Goal: Task Accomplishment & Management: Manage account settings

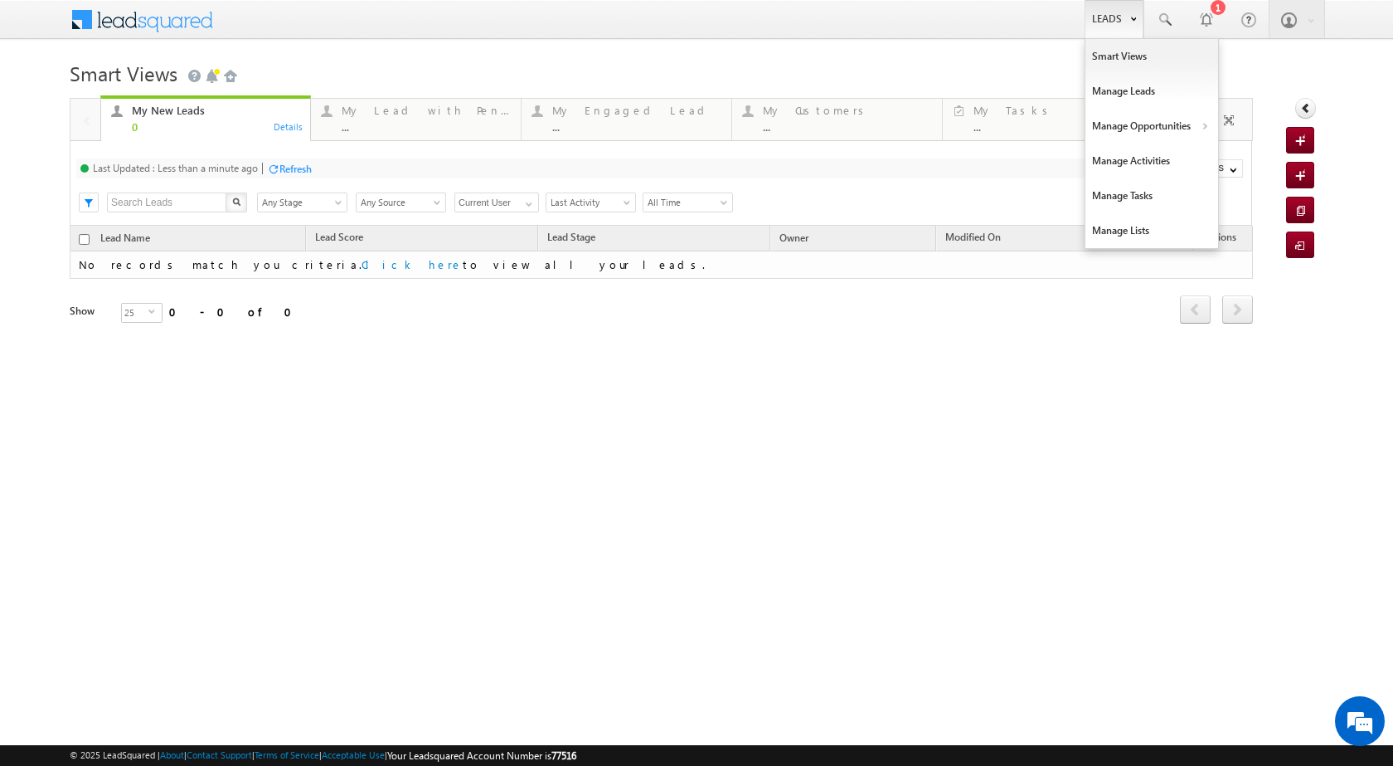
click at [1101, 24] on link "Leads" at bounding box center [1114, 19] width 59 height 38
click at [1189, 126] on link "Manage Opportunities" at bounding box center [1152, 126] width 133 height 35
click at [1262, 165] on link "Customers Leads" at bounding box center [1296, 161] width 152 height 35
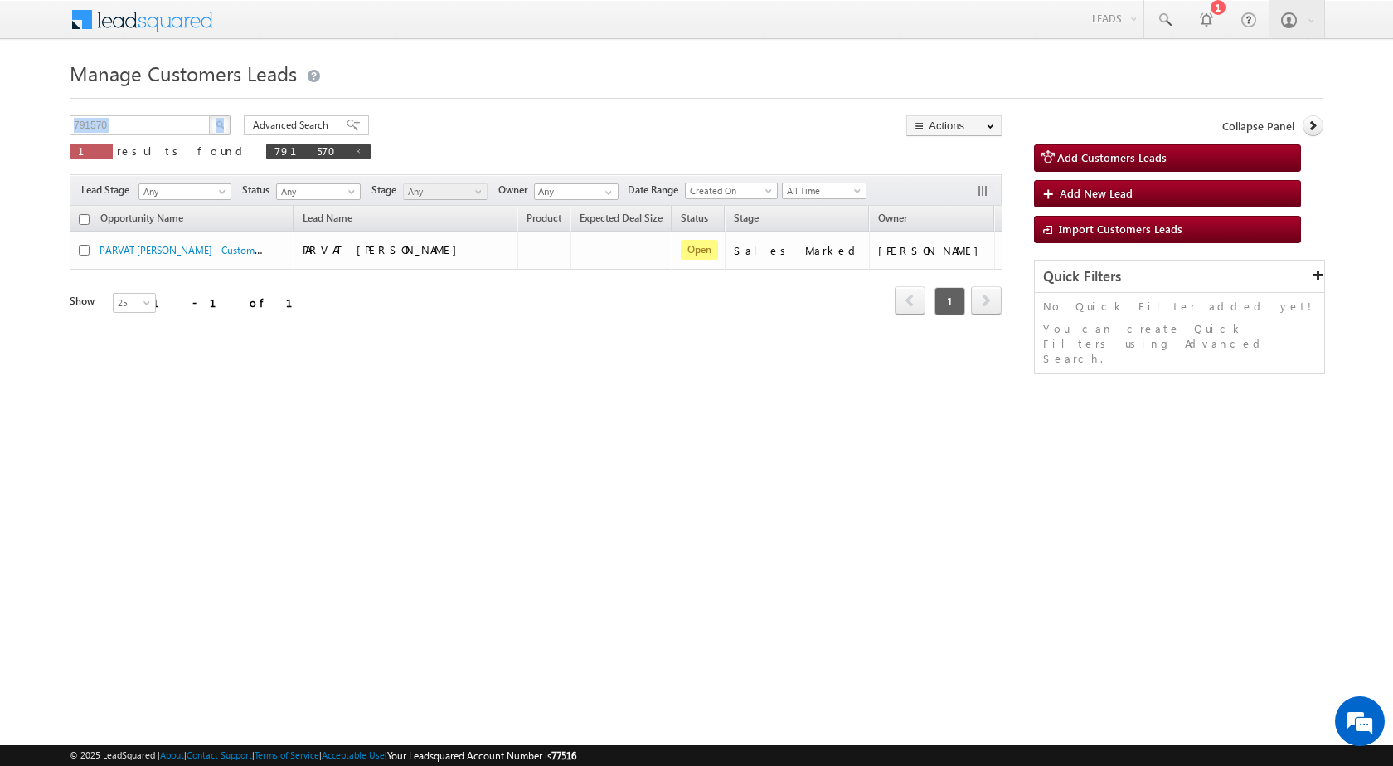
drag, startPoint x: 158, startPoint y: 112, endPoint x: 0, endPoint y: 112, distance: 158.4
click at [0, 112] on body "Menu [PERSON_NAME] sitar a7@ks erve." at bounding box center [696, 235] width 1393 height 470
click at [173, 121] on input "791570" at bounding box center [141, 125] width 142 height 20
paste input "TopUp38"
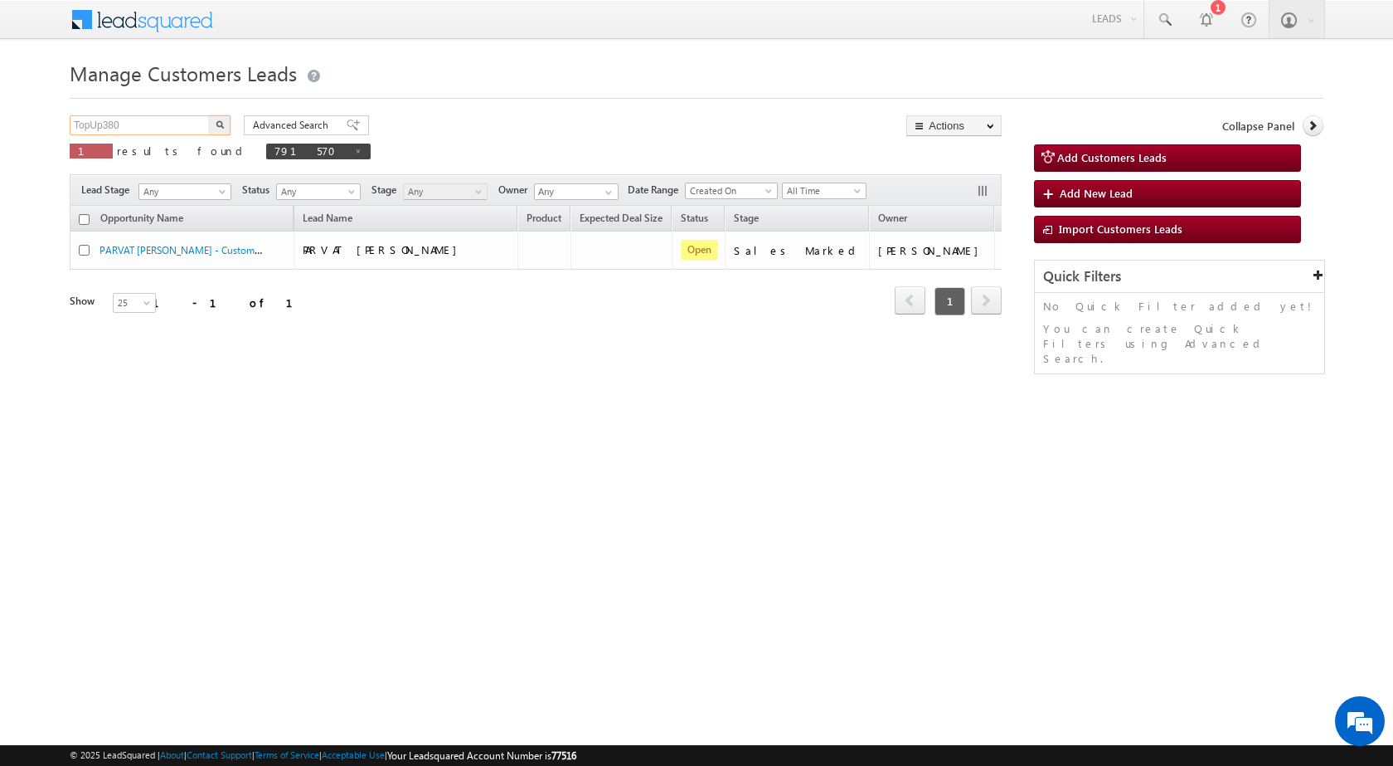
type input "TopUp380"
click at [226, 129] on button "button" at bounding box center [220, 125] width 22 height 20
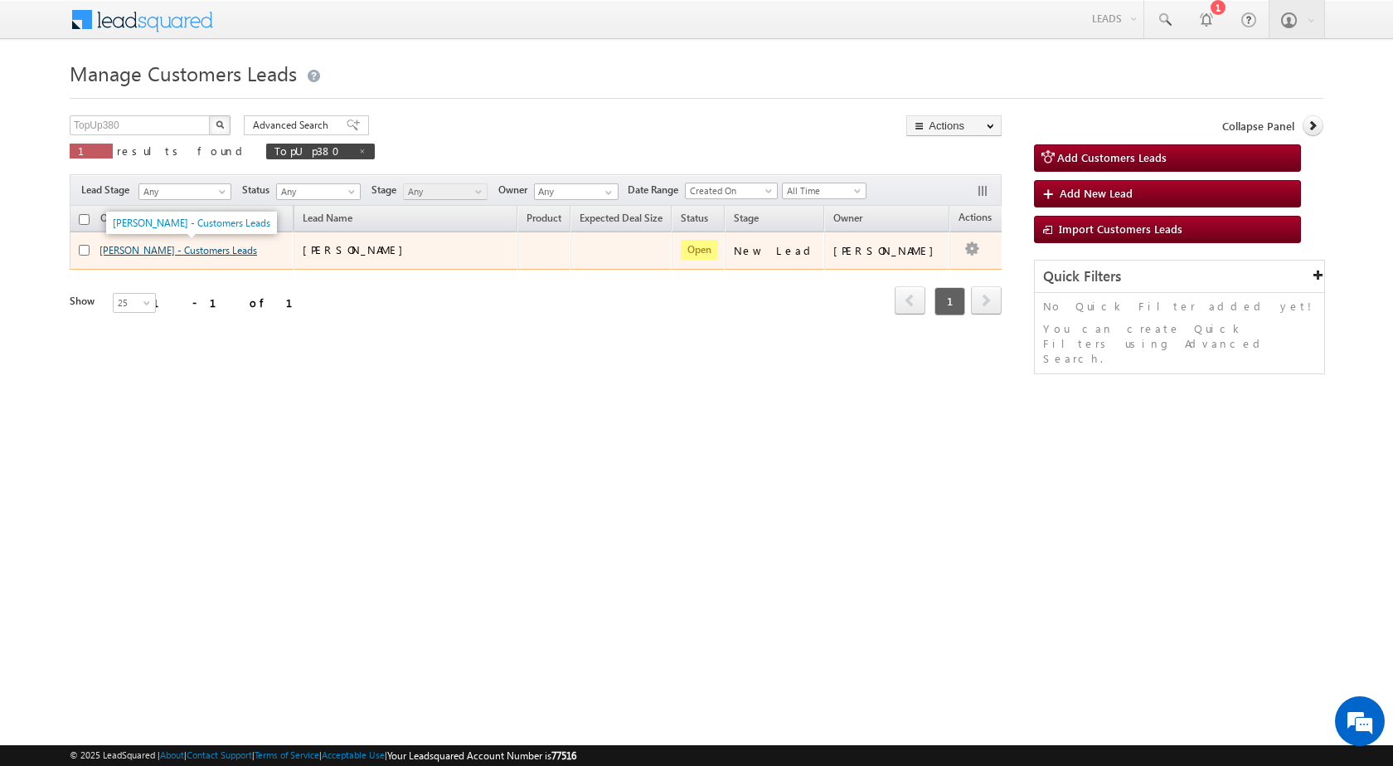
click at [195, 250] on link "[PERSON_NAME] - Customers Leads" at bounding box center [179, 250] width 158 height 12
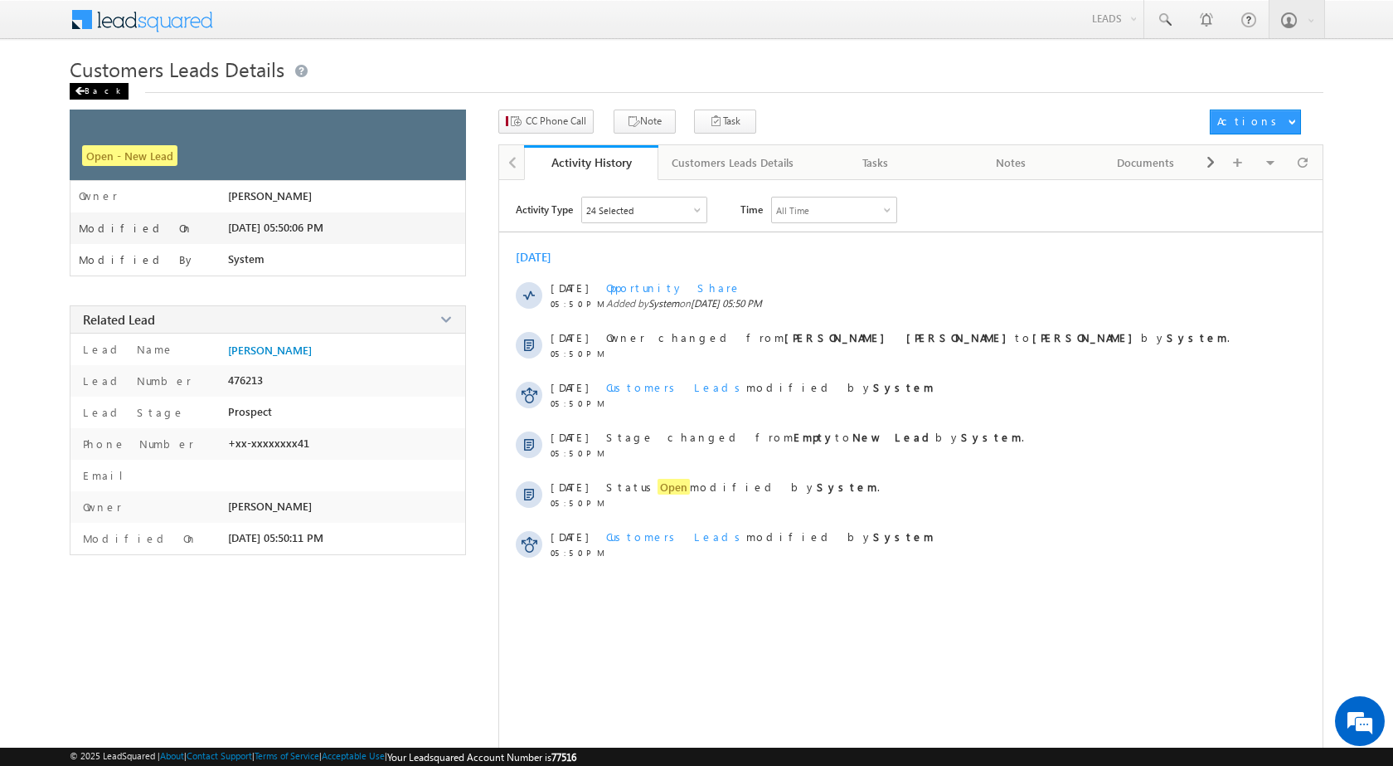
click at [85, 93] on div "Back" at bounding box center [99, 91] width 59 height 17
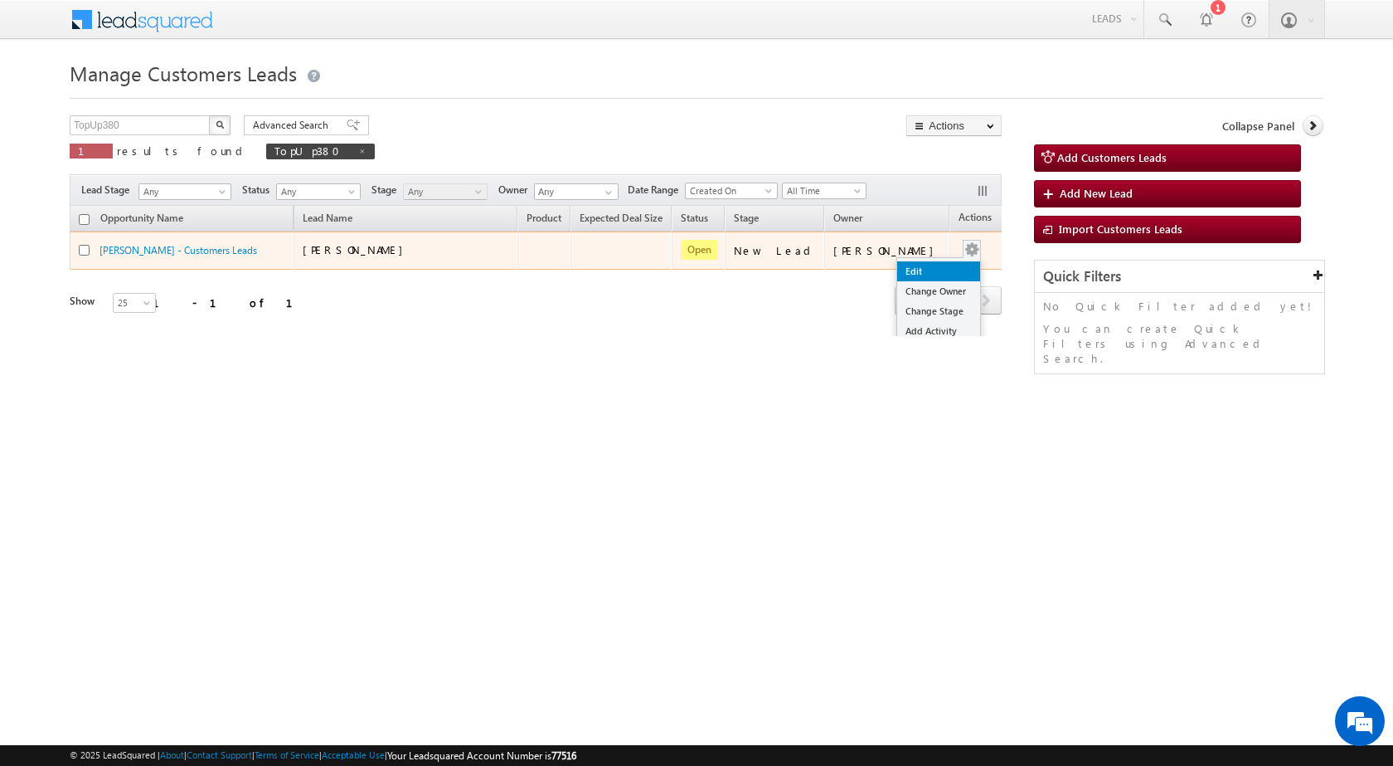
click at [924, 273] on link "Edit" at bounding box center [938, 271] width 83 height 20
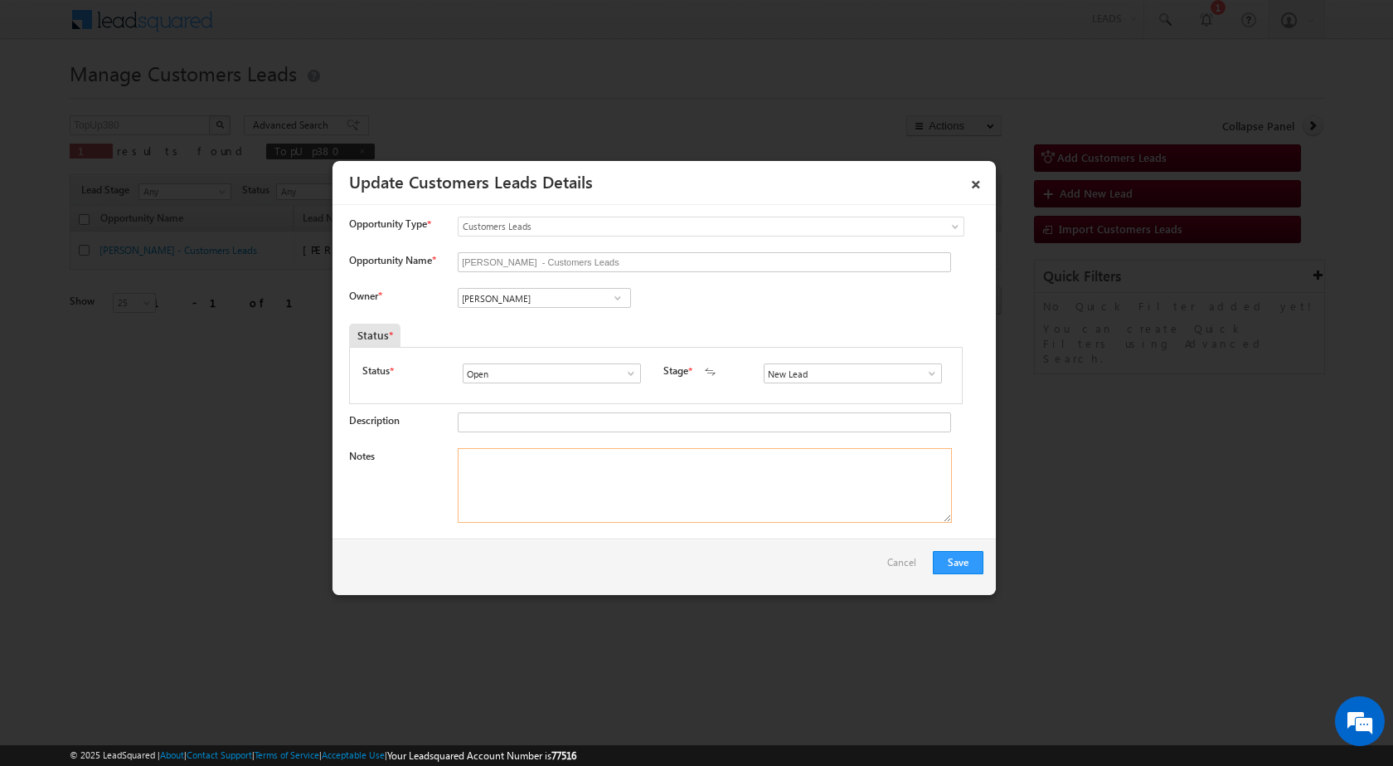
click at [602, 484] on textarea "Notes" at bounding box center [705, 485] width 494 height 75
paste textarea "26/08-Interested for top up Required amount is 3 Lakh //"
type textarea "26/08-Interested for top up Required amount is 3 Lakh //"
click at [602, 296] on input "[PERSON_NAME]" at bounding box center [544, 298] width 173 height 20
paste input "shubham.kumar3@sgrlimited.in"
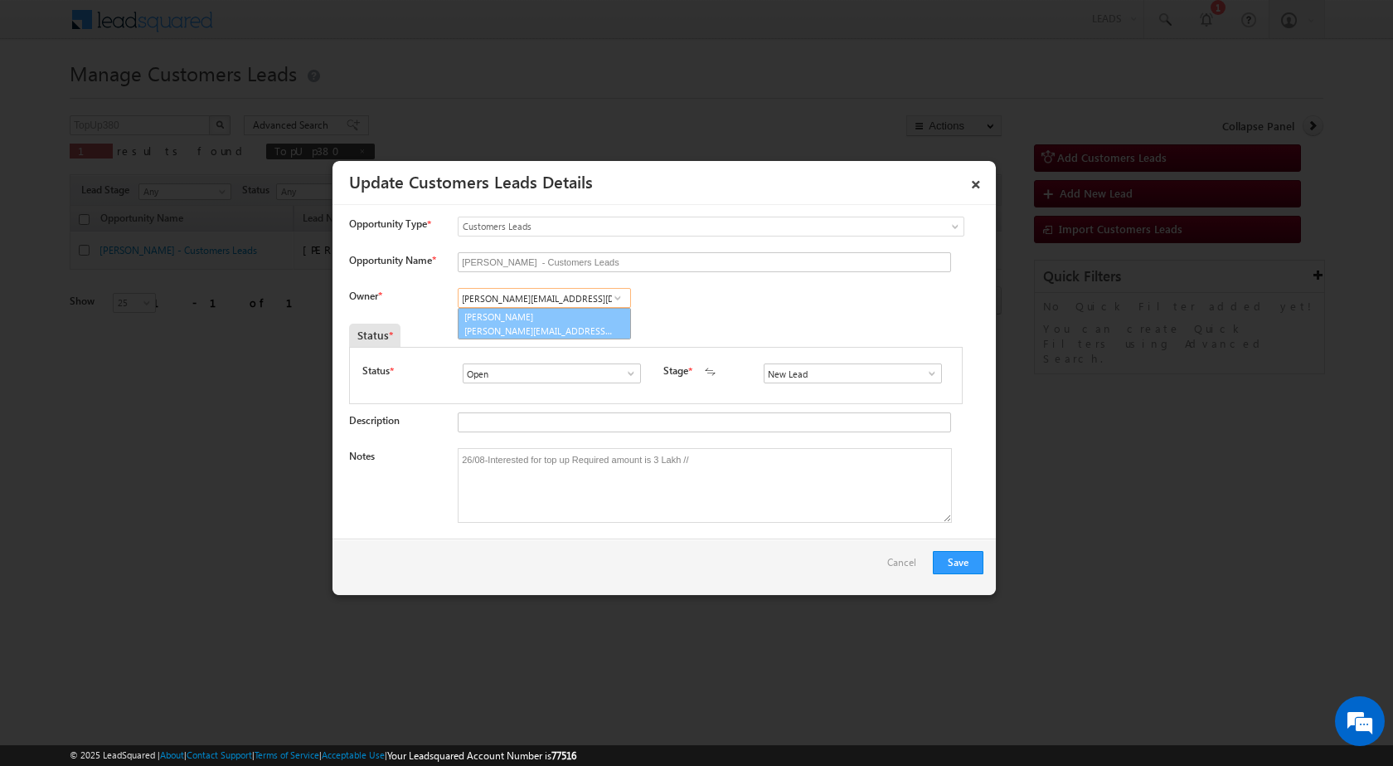
click at [548, 319] on link "Shubham Kumar shubham.kumar3@sgrlimited.in" at bounding box center [544, 324] width 173 height 32
type input "Shubham Kumar"
click at [958, 562] on button "Save" at bounding box center [958, 562] width 51 height 23
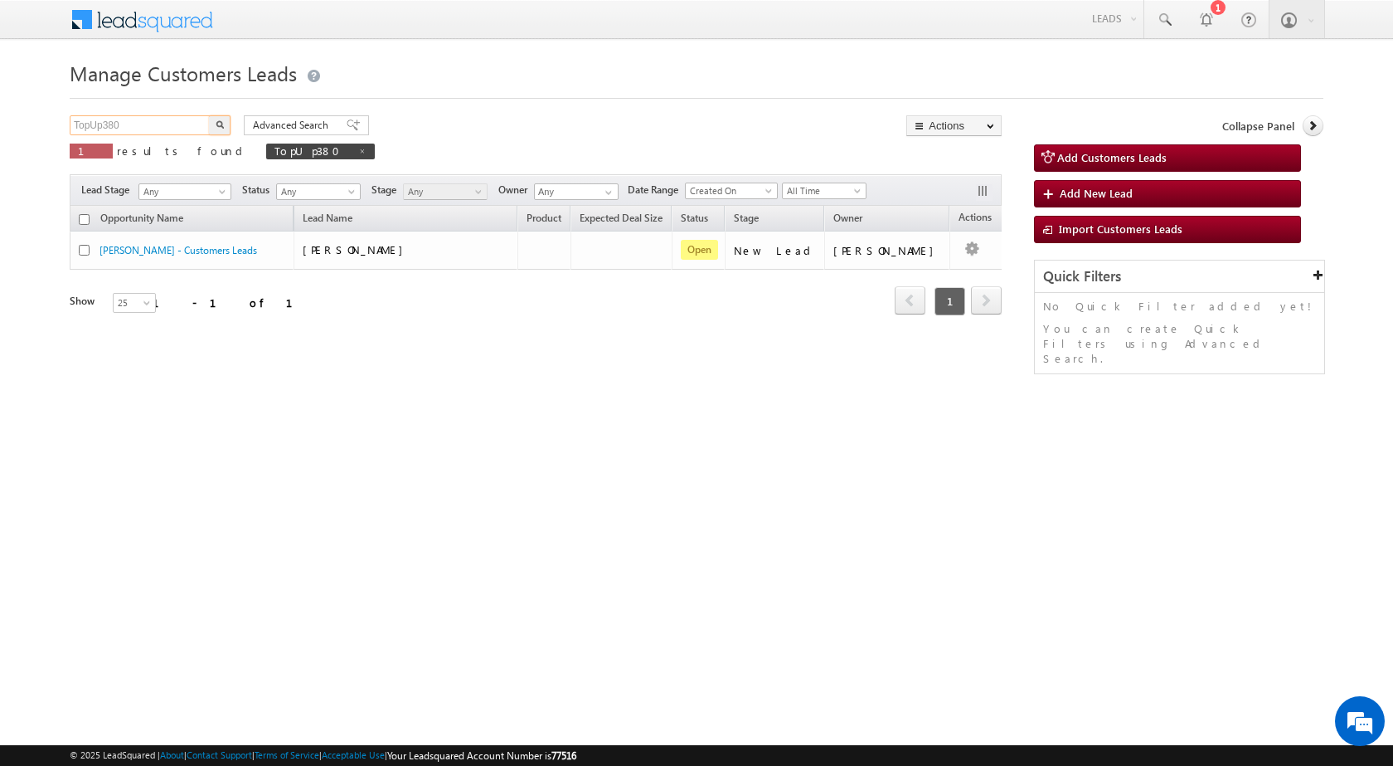
drag, startPoint x: 163, startPoint y: 125, endPoint x: 61, endPoint y: 124, distance: 102.0
click at [61, 124] on body "Menu [PERSON_NAME] sitar a7@ks erve." at bounding box center [696, 235] width 1393 height 470
paste input "2"
type input "TopUp382"
click at [230, 124] on button "button" at bounding box center [220, 125] width 22 height 20
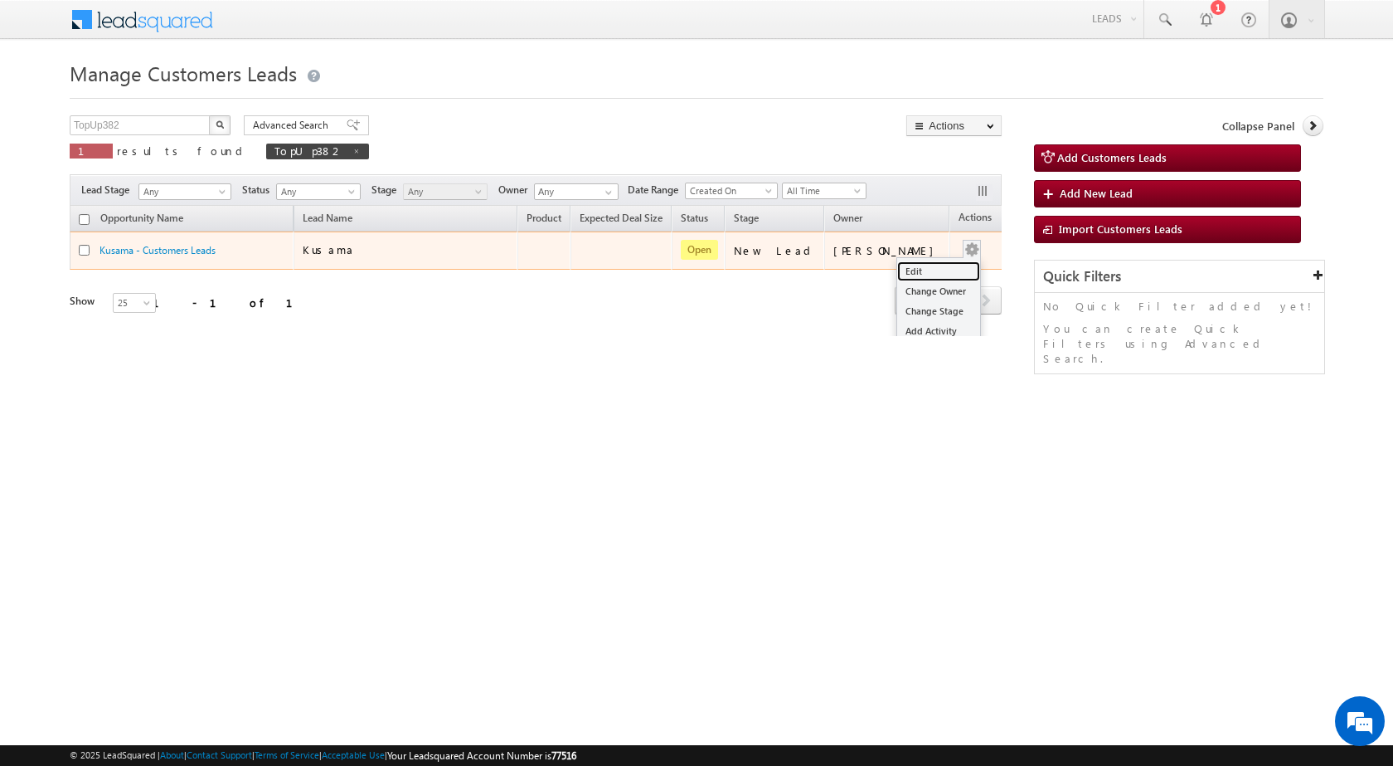
click at [930, 261] on link "Edit" at bounding box center [938, 271] width 83 height 20
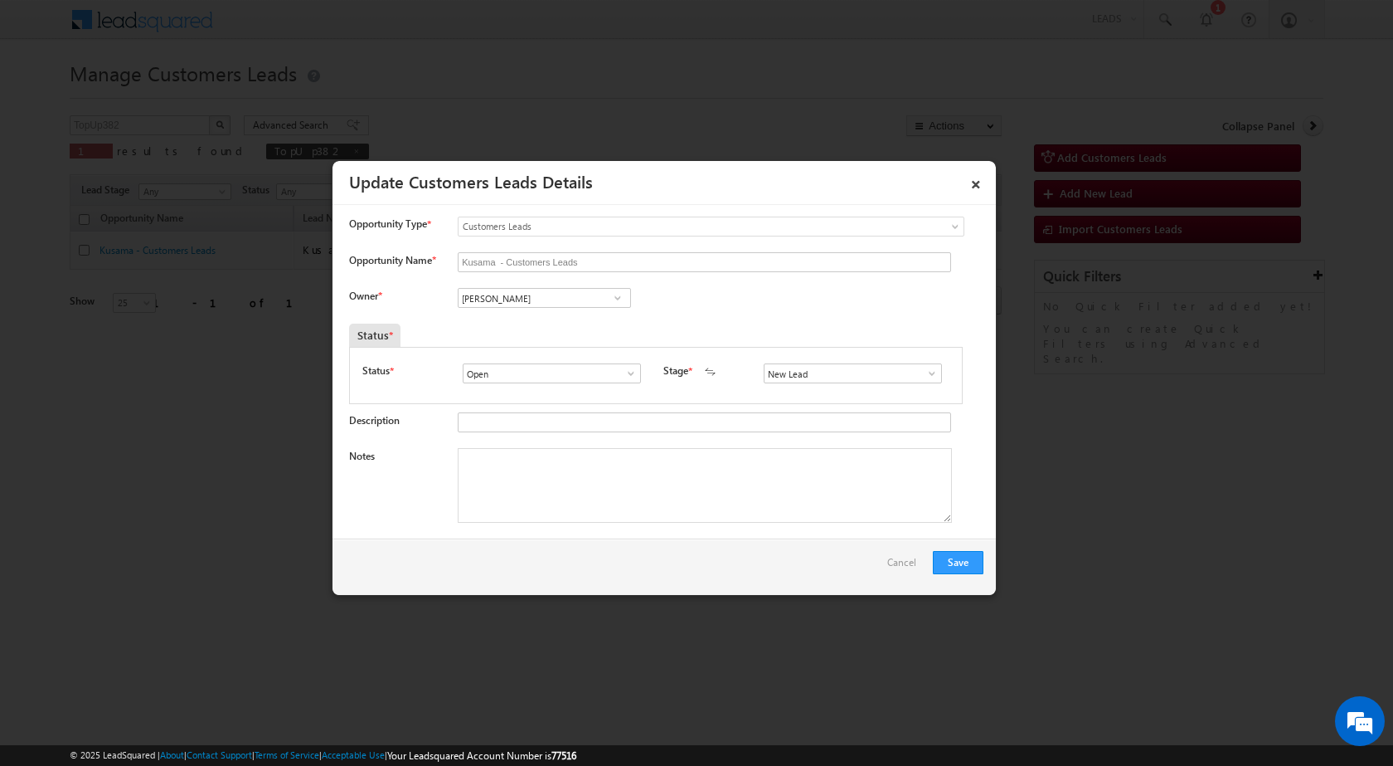
click at [615, 298] on span at bounding box center [618, 297] width 17 height 13
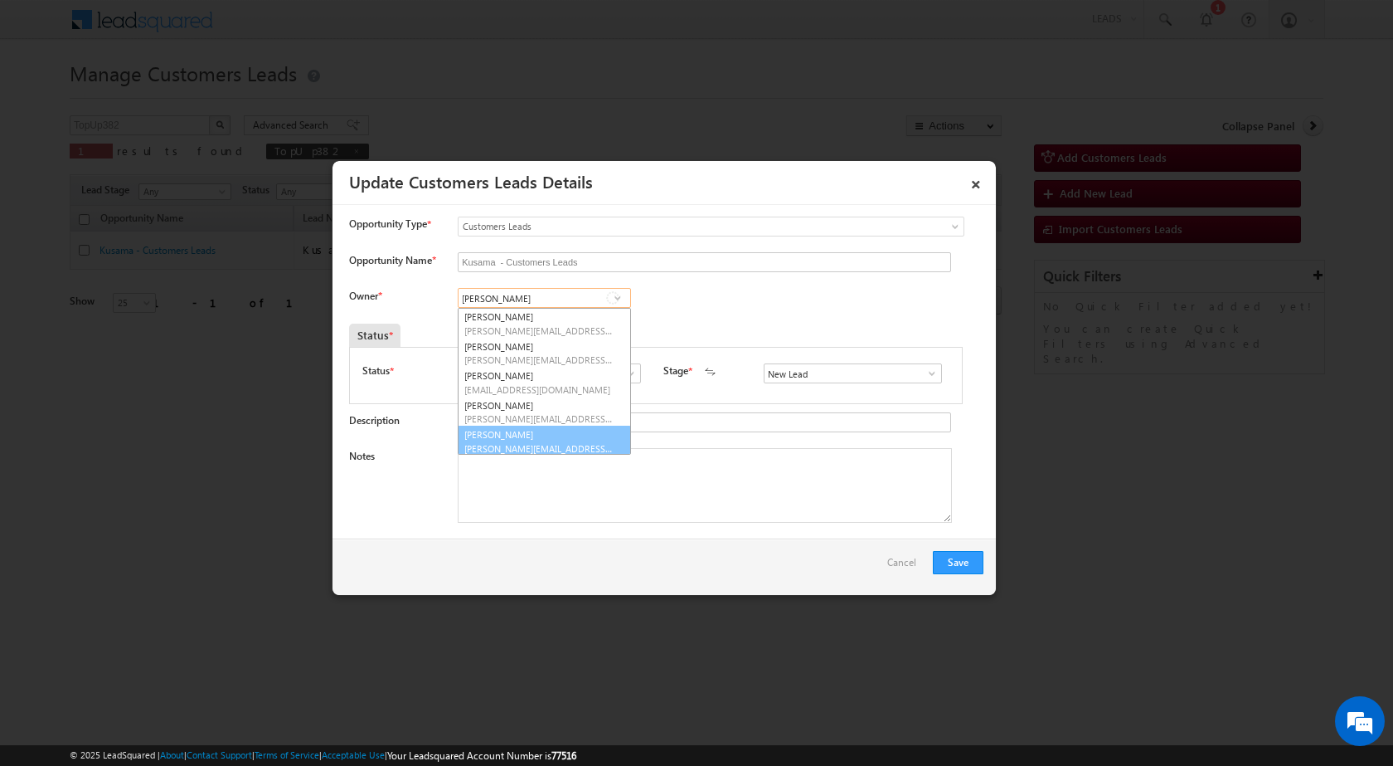
scroll to position [4, 0]
type input "Shubha"
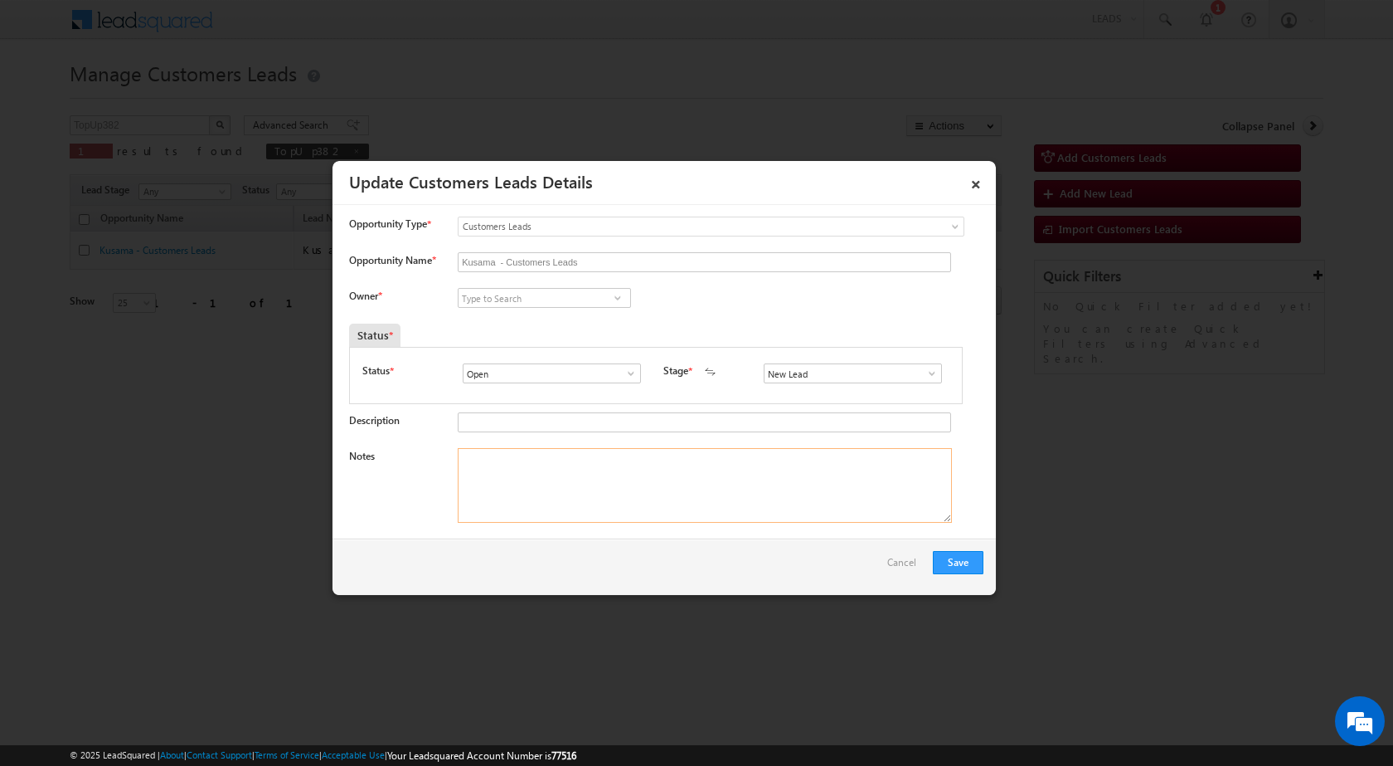
click at [506, 463] on textarea "Notes" at bounding box center [705, 485] width 494 height 75
paste textarea "26/08-Interested for top up Required amount is 1.5 Lakh //"
type textarea "26/08-Interested for top up Required amount is 1.5 Lakh //"
click at [612, 296] on span at bounding box center [618, 297] width 17 height 13
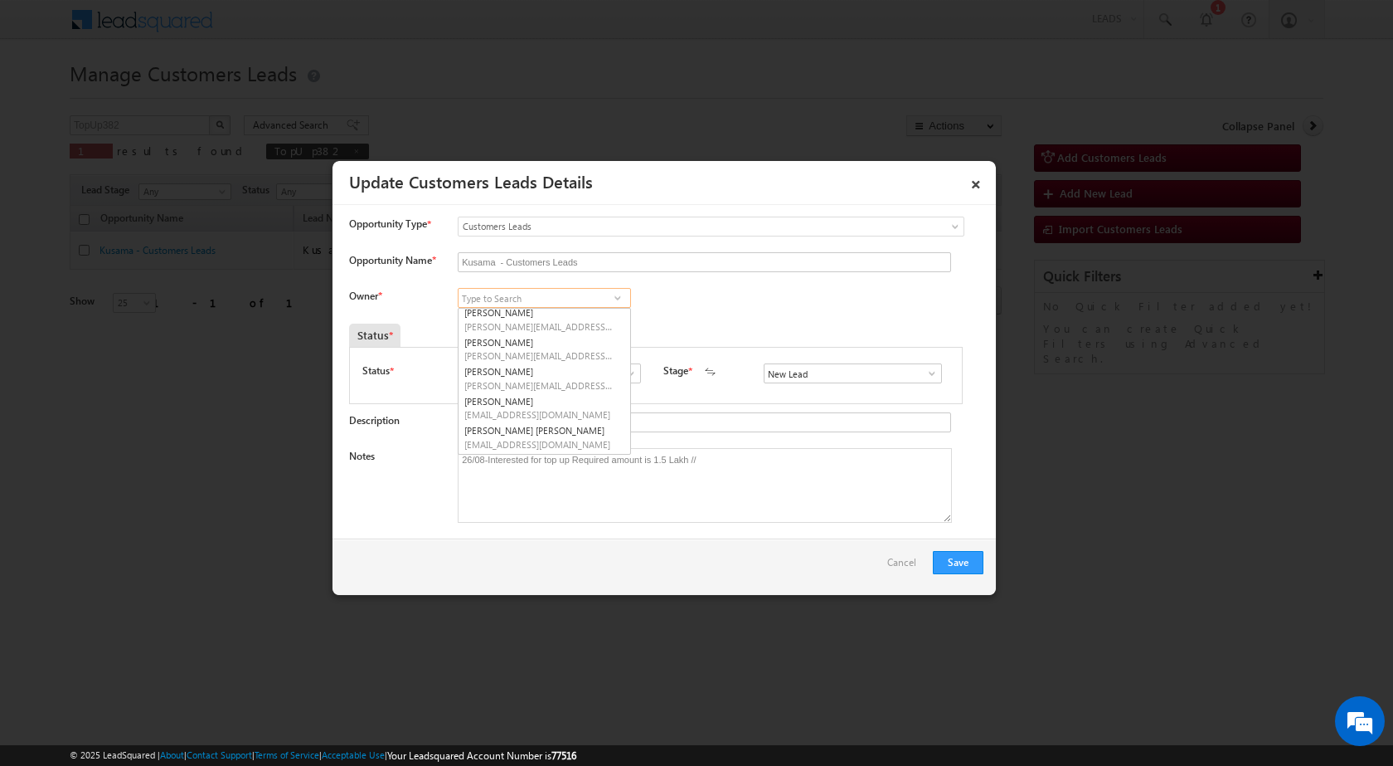
paste input "shubham.kumar3@sgrlimited.in"
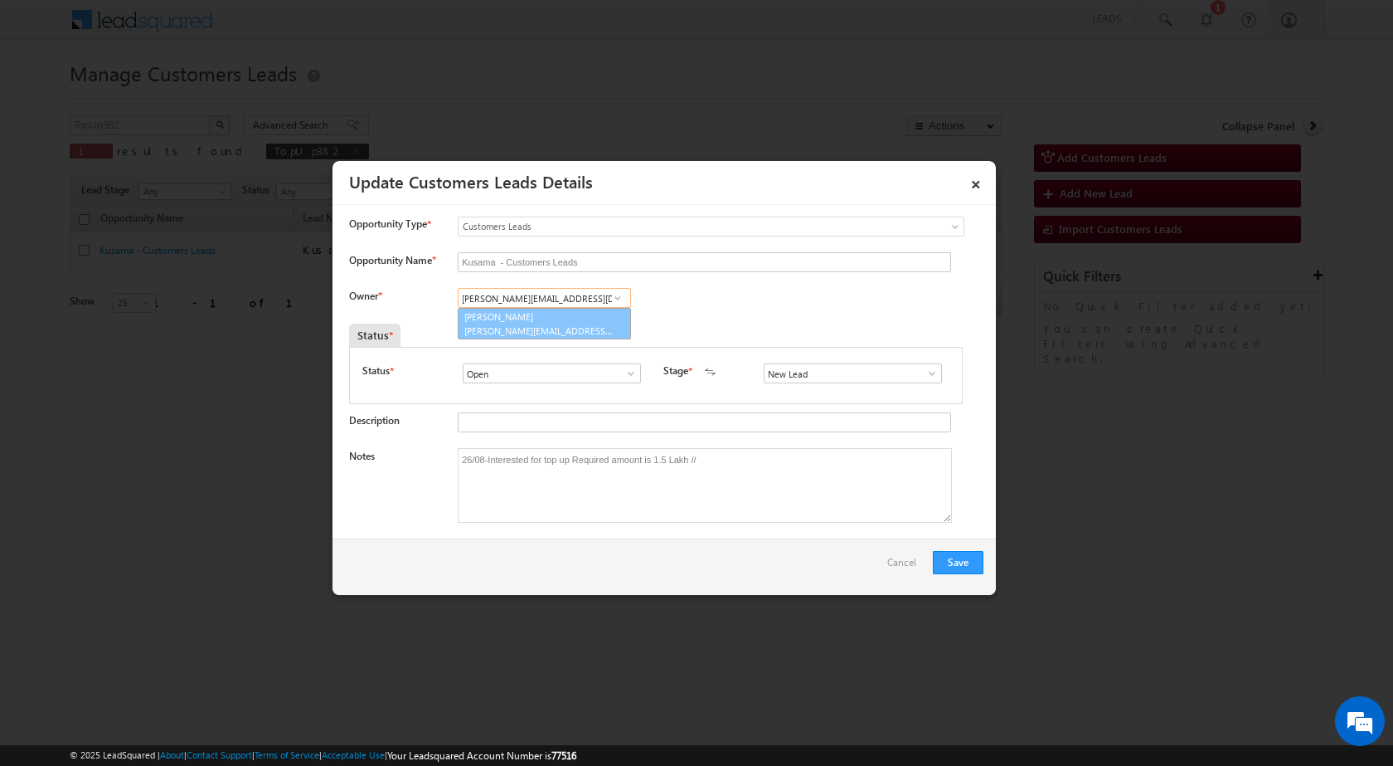
click at [513, 325] on span "shubham.kumar3@sgrlimited.in" at bounding box center [538, 330] width 149 height 12
type input "Shubham Kumar"
drag, startPoint x: 731, startPoint y: 461, endPoint x: 380, endPoint y: 460, distance: 350.8
click at [381, 460] on div "Notes 26/08-Interested for top up Required amount is 1.5 Lakh //" at bounding box center [666, 489] width 635 height 83
click at [946, 561] on button "Save" at bounding box center [958, 562] width 51 height 23
